Goal: Entertainment & Leisure: Consume media (video, audio)

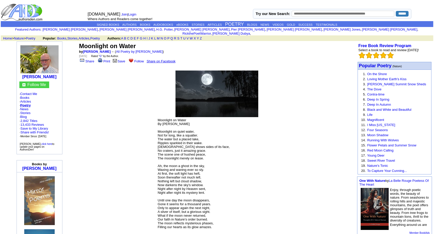
click at [287, 102] on center "Moonlight on Water by [PERSON_NAME] → ( All Poetry by [PERSON_NAME] ) [DATE] Ra…" at bounding box center [217, 142] width 278 height 203
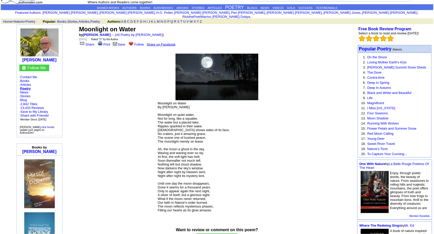
scroll to position [26, 0]
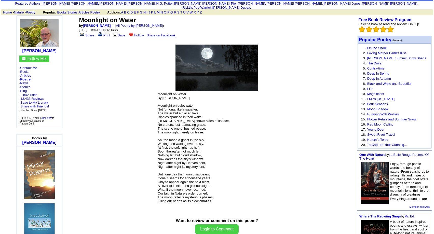
drag, startPoint x: 214, startPoint y: 100, endPoint x: 231, endPoint y: 130, distance: 33.8
click at [231, 130] on p "Moonlight on Water By [PERSON_NAME] Moonlight on quiet water, Not for long, lik…" at bounding box center [217, 149] width 118 height 115
drag, startPoint x: 231, startPoint y: 130, endPoint x: 222, endPoint y: 114, distance: 17.9
click at [230, 130] on p "Moonlight on Water By [PERSON_NAME] Moonlight on quiet water, Not for long, lik…" at bounding box center [217, 149] width 118 height 115
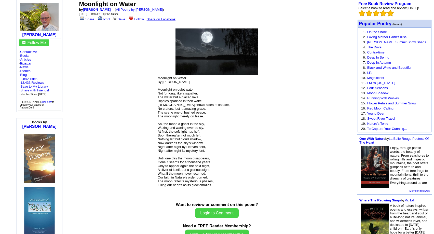
scroll to position [52, 0]
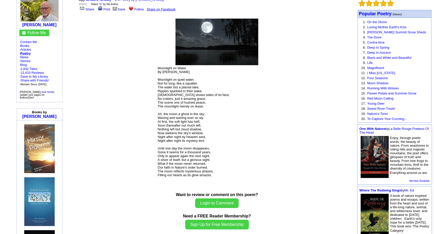
drag, startPoint x: 219, startPoint y: 105, endPoint x: 204, endPoint y: 172, distance: 68.7
click at [230, 181] on p "Moonlight on Water By [PERSON_NAME] Moonlight on quiet water, Not for long, lik…" at bounding box center [217, 123] width 118 height 115
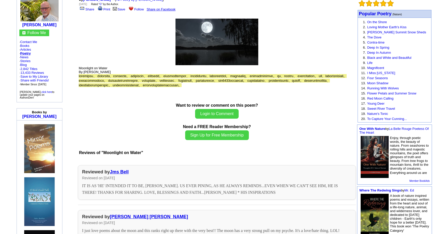
click at [179, 92] on p "Moonlight on Water By [PERSON_NAME]" at bounding box center [217, 79] width 276 height 26
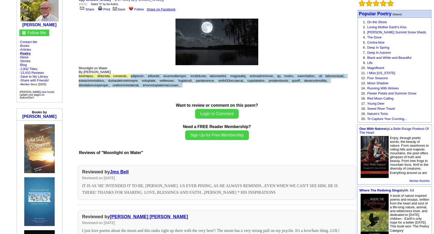
drag, startPoint x: 179, startPoint y: 106, endPoint x: 176, endPoint y: 81, distance: 25.7
click at [176, 81] on p "Moonlight on Water By [PERSON_NAME]" at bounding box center [217, 79] width 276 height 26
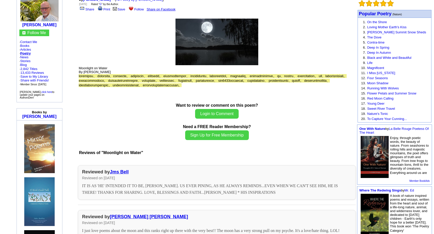
click at [176, 81] on span at bounding box center [213, 80] width 268 height 13
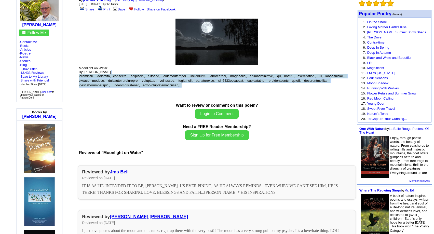
drag, startPoint x: 174, startPoint y: 76, endPoint x: 173, endPoint y: 104, distance: 27.8
click at [173, 92] on p "Moonlight on Water By [PERSON_NAME]" at bounding box center [217, 79] width 276 height 26
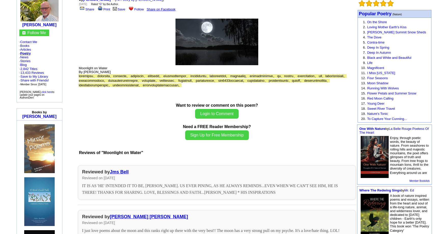
click at [173, 92] on p "Moonlight on Water By [PERSON_NAME]" at bounding box center [217, 79] width 276 height 26
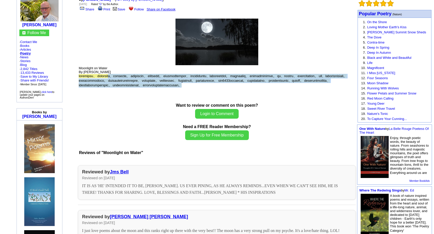
drag, startPoint x: 138, startPoint y: 80, endPoint x: 158, endPoint y: 101, distance: 29.4
click at [158, 92] on p "Moonlight on Water By [PERSON_NAME]" at bounding box center [217, 79] width 276 height 26
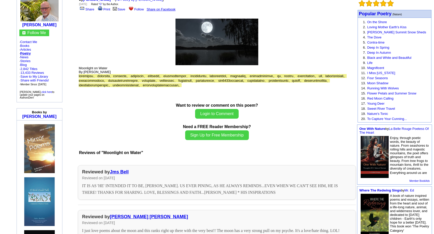
click at [158, 92] on p "Moonlight on Water By [PERSON_NAME]" at bounding box center [217, 79] width 276 height 26
drag, startPoint x: 163, startPoint y: 103, endPoint x: 164, endPoint y: 74, distance: 29.5
click at [164, 74] on p "Moonlight on Water By [PERSON_NAME]" at bounding box center [217, 79] width 276 height 26
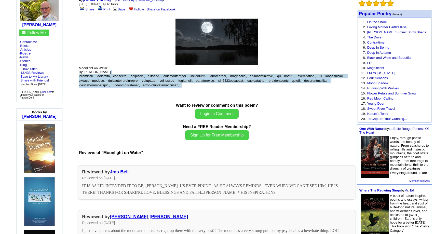
drag, startPoint x: 165, startPoint y: 79, endPoint x: 171, endPoint y: 102, distance: 23.7
click at [171, 92] on p "Moonlight on Water By [PERSON_NAME]" at bounding box center [217, 79] width 276 height 26
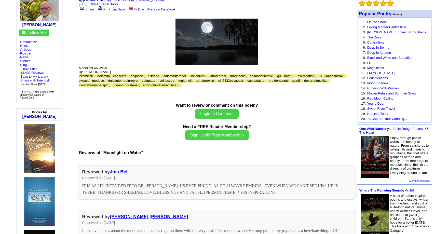
click at [171, 92] on p "Moonlight on Water By [PERSON_NAME]" at bounding box center [217, 79] width 276 height 26
